Goal: Information Seeking & Learning: Learn about a topic

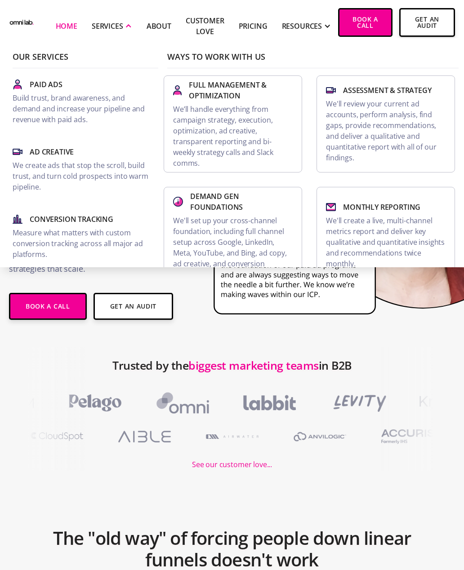
click at [89, 110] on p "Build trust, brand awareness, and demand and increase your pipeline and revenue…" at bounding box center [82, 109] width 138 height 32
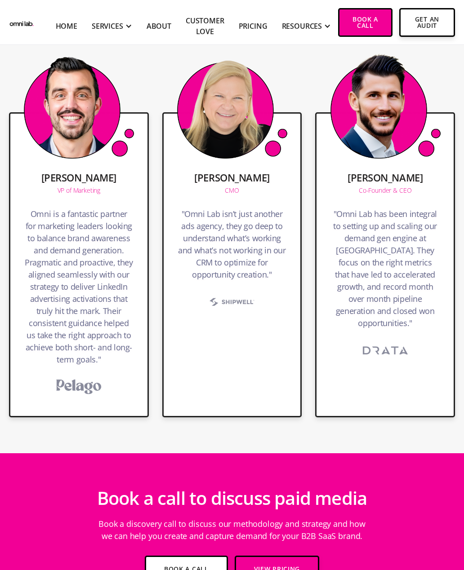
scroll to position [2201, 0]
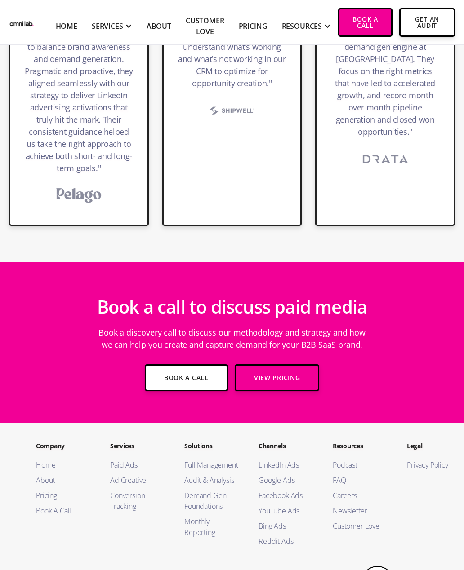
click at [340, 479] on link "FAQ" at bounding box center [361, 480] width 56 height 11
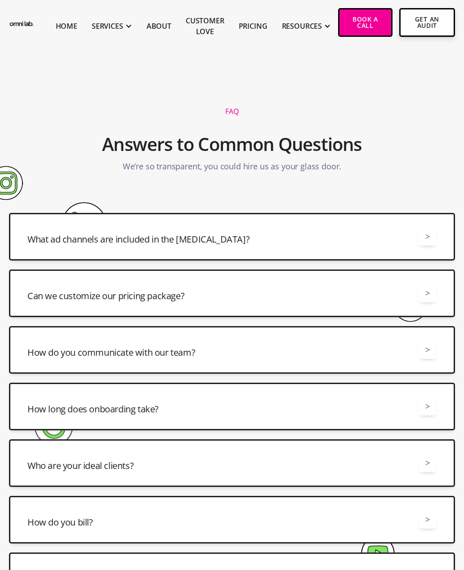
click at [380, 239] on div "What ad channels are included in the retainer? >" at bounding box center [231, 237] width 409 height 18
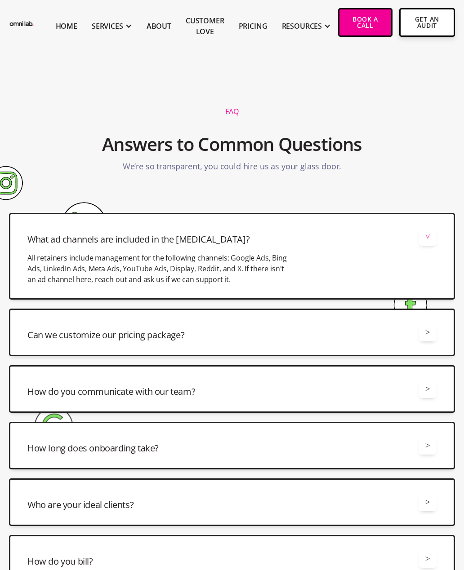
click at [329, 338] on div "Can we customize our pricing package? >" at bounding box center [231, 333] width 409 height 18
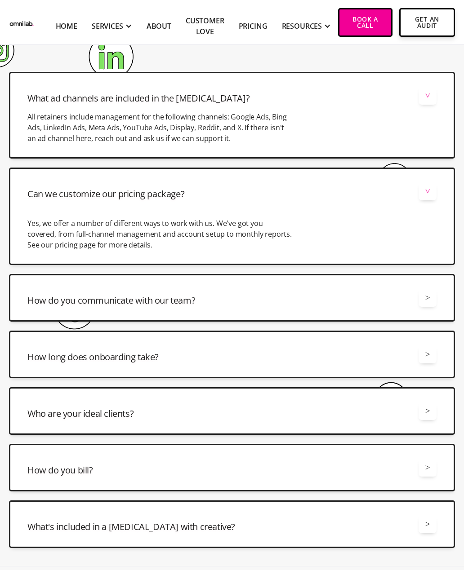
click at [382, 367] on div "How long does onboarding take? > On average onboarding will take three weeks de…" at bounding box center [232, 355] width 446 height 48
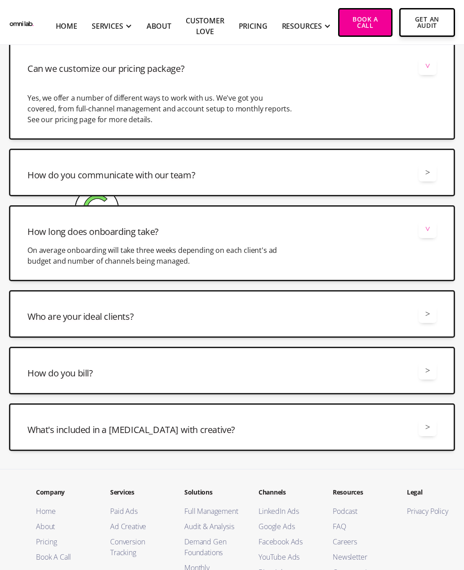
scroll to position [272, 0]
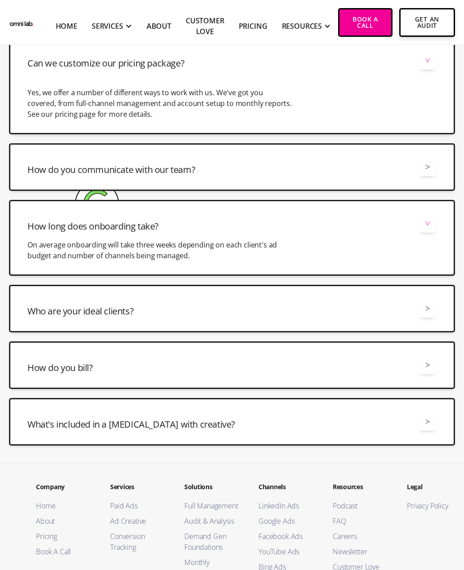
click at [397, 311] on div "Who are your ideal clients? >" at bounding box center [231, 309] width 409 height 18
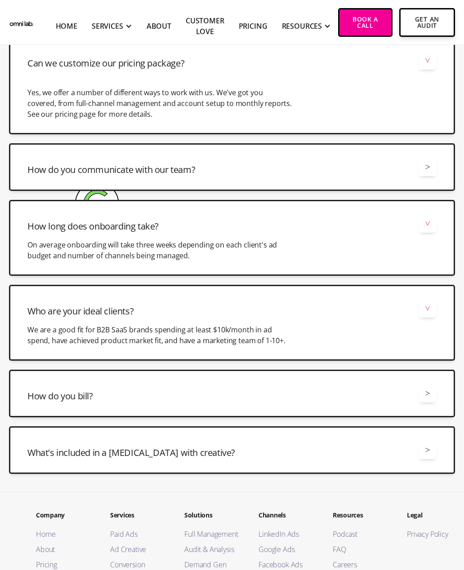
click at [339, 404] on div "How do you bill? > We bill monthly based on what you spent from the prior month." at bounding box center [232, 394] width 446 height 48
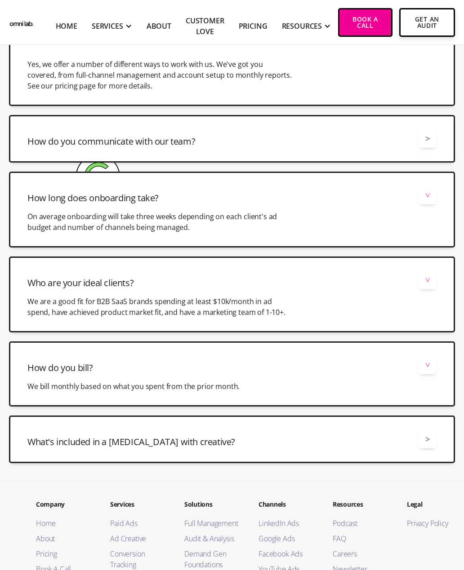
scroll to position [301, 0]
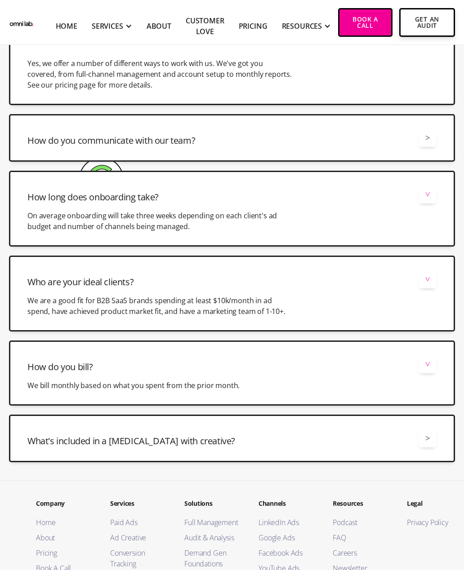
click at [341, 454] on div "What's included in a retainer with creative? > All retainers with ad creative i…" at bounding box center [232, 439] width 446 height 48
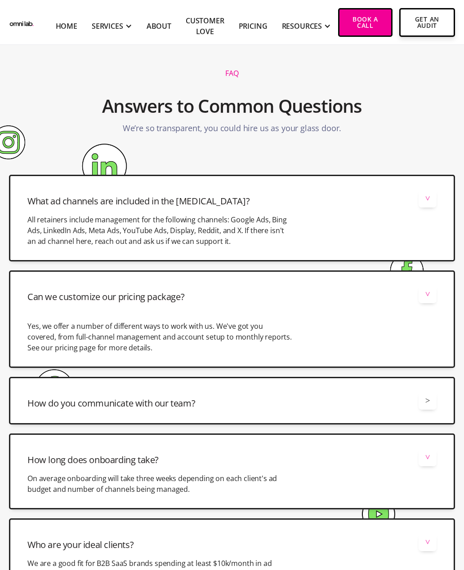
scroll to position [0, 0]
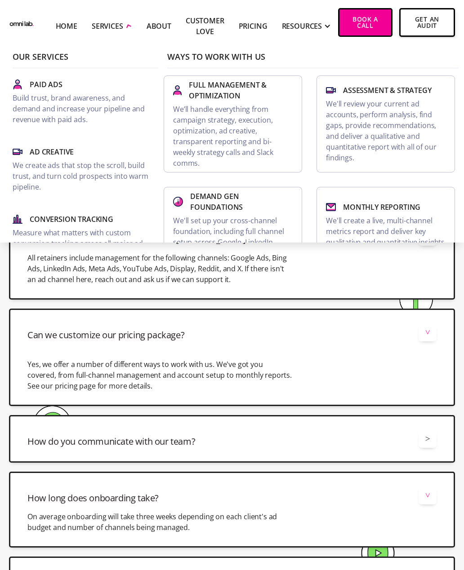
click at [122, 18] on div "SERVICES" at bounding box center [112, 25] width 40 height 37
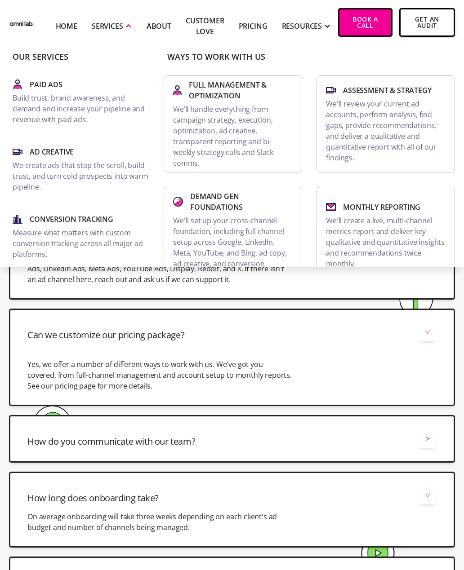
click at [252, 254] on p "We'll set up your cross-channel foundation, including full channel setup across…" at bounding box center [233, 247] width 120 height 65
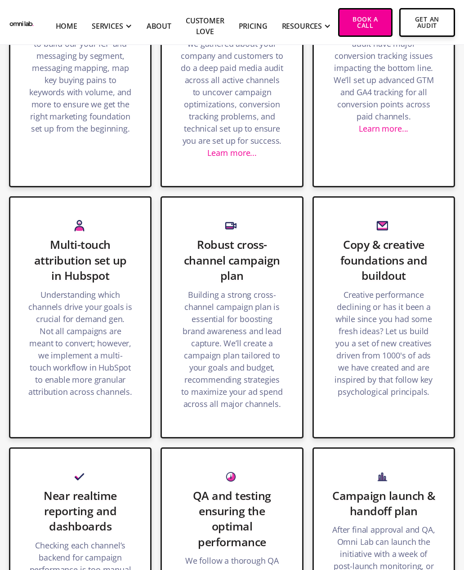
scroll to position [613, 0]
